Goal: Task Accomplishment & Management: Use online tool/utility

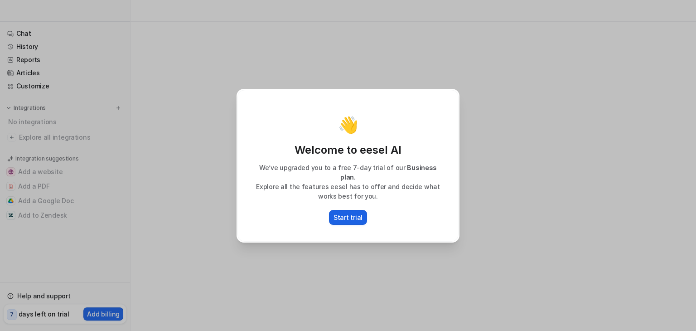
click at [359, 215] on p "Start trial" at bounding box center [348, 218] width 29 height 10
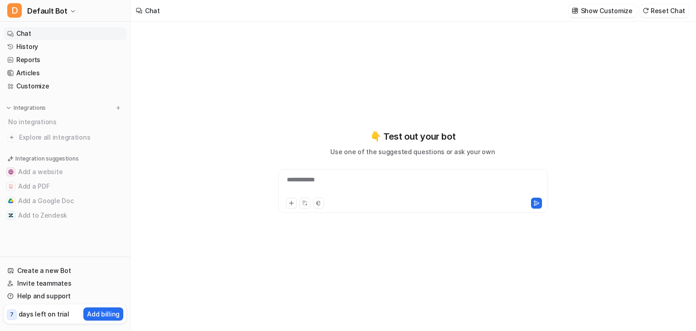
type textarea "**********"
